Goal: Task Accomplishment & Management: Manage account settings

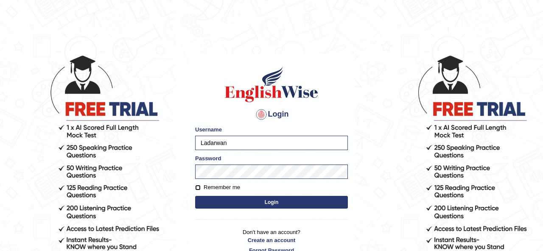
click at [200, 186] on input "Remember me" at bounding box center [198, 188] width 6 height 6
click at [198, 188] on input "Remember me" at bounding box center [198, 188] width 6 height 6
checkbox input "false"
click at [207, 203] on button "Login" at bounding box center [271, 202] width 153 height 13
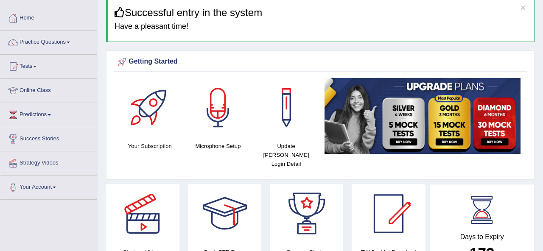
scroll to position [41, 0]
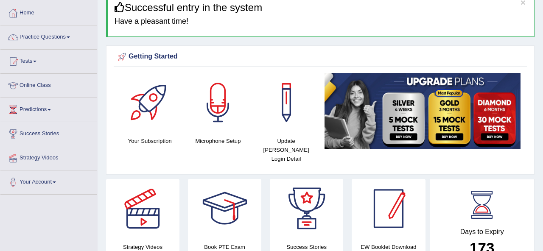
click at [384, 182] on div at bounding box center [388, 208] width 59 height 59
